Goal: Find specific page/section: Find specific page/section

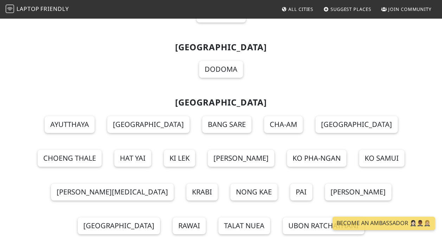
scroll to position [8084, 0]
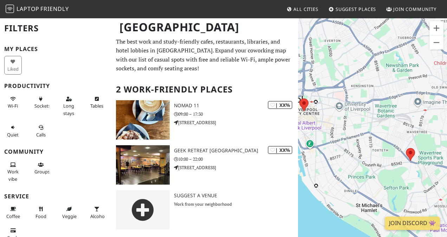
click at [318, 213] on div at bounding box center [372, 136] width 149 height 237
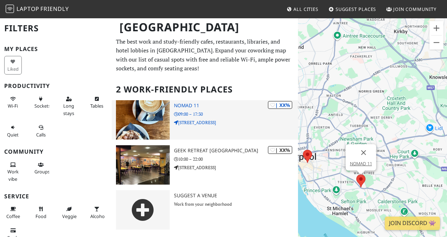
click at [183, 106] on h3 "NOMAD 11" at bounding box center [236, 106] width 124 height 6
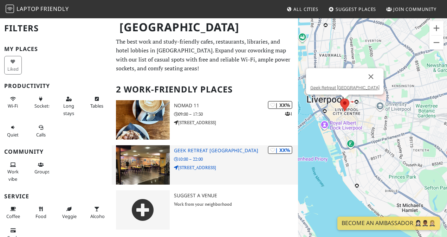
click at [190, 146] on div "| XX% Geek Retreat Liverpool 10:00 – 22:00 [STREET_ADDRESS]" at bounding box center [236, 164] width 124 height 39
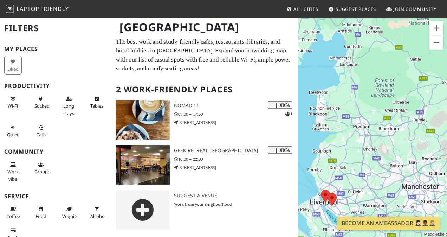
drag, startPoint x: 413, startPoint y: 63, endPoint x: 324, endPoint y: 140, distance: 117.4
click at [324, 140] on div at bounding box center [372, 136] width 149 height 237
